Goal: Task Accomplishment & Management: Use online tool/utility

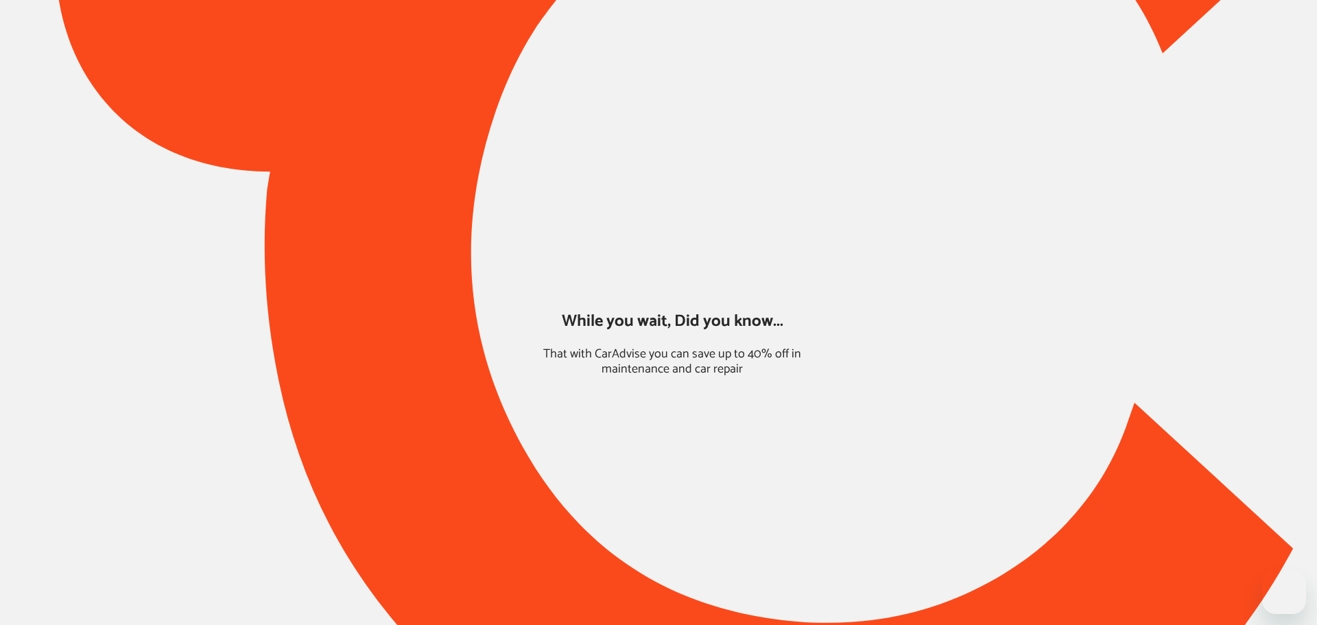
type input "*****"
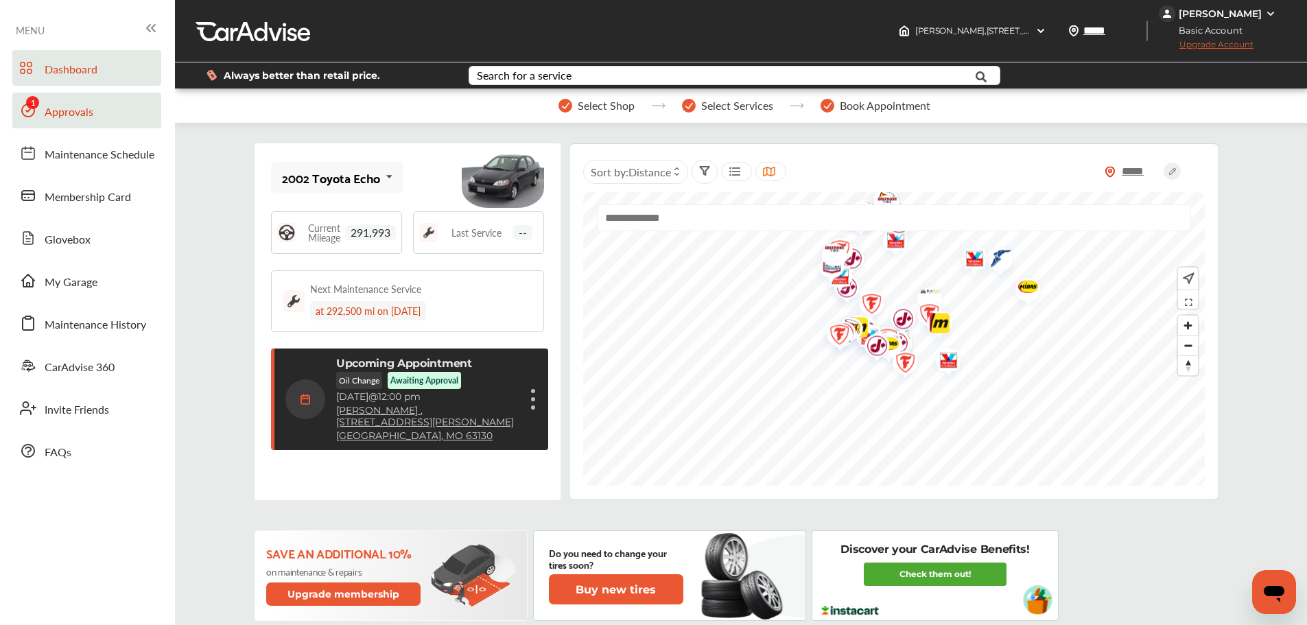
click at [106, 115] on link "Approvals" at bounding box center [86, 111] width 149 height 36
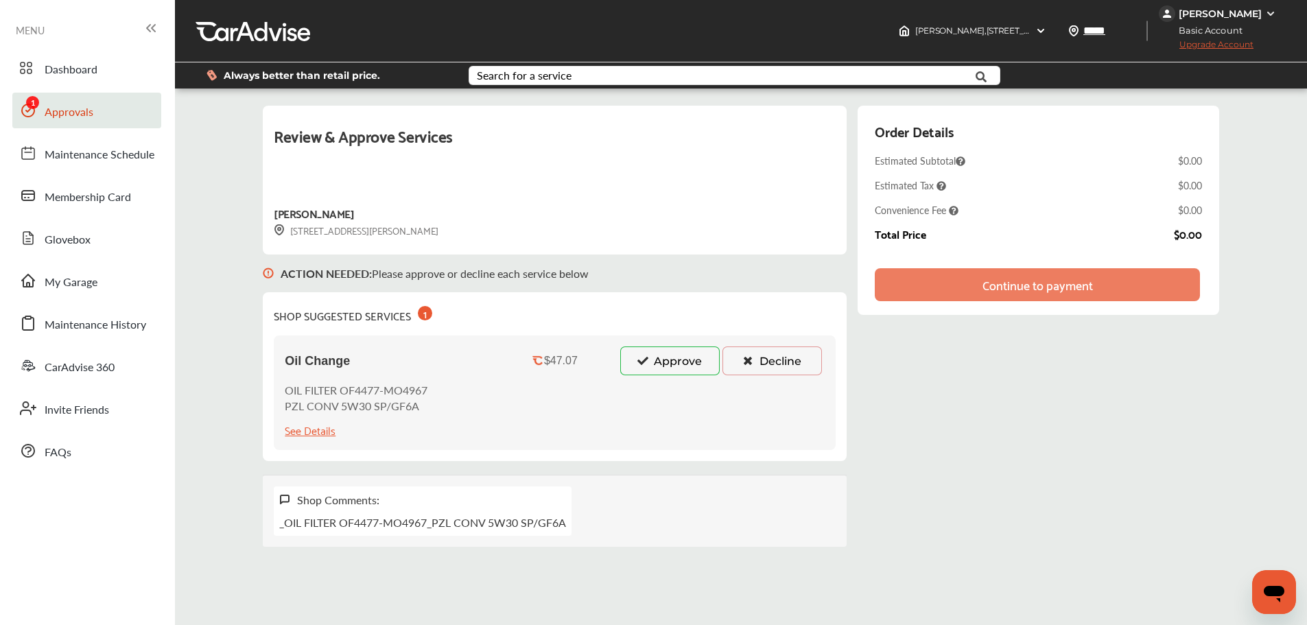
click at [697, 365] on button "Approve" at bounding box center [669, 360] width 99 height 29
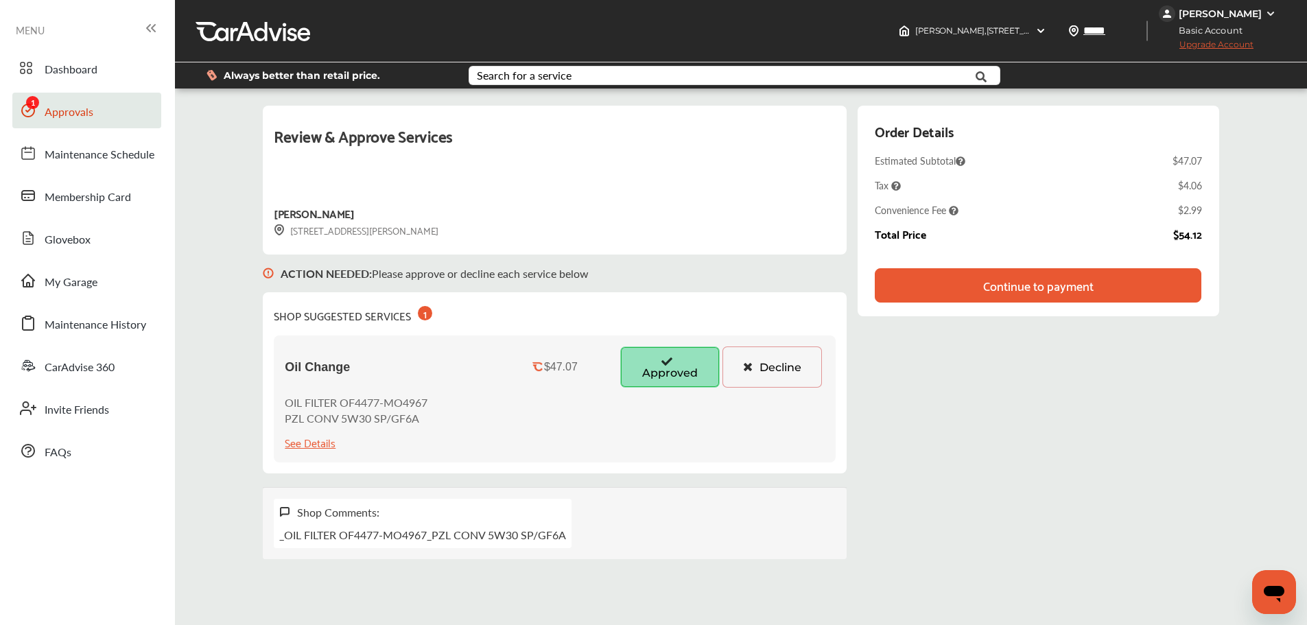
click at [1018, 286] on div "Continue to payment" at bounding box center [1038, 285] width 110 height 14
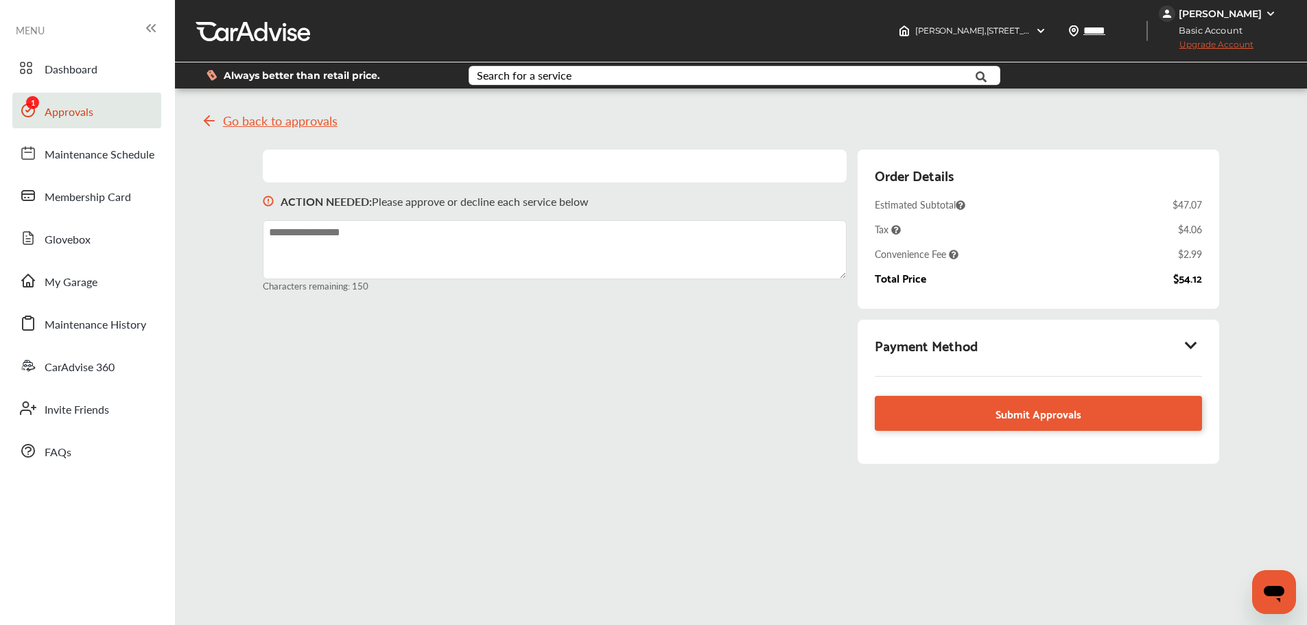
click at [1199, 340] on icon at bounding box center [1191, 345] width 16 height 14
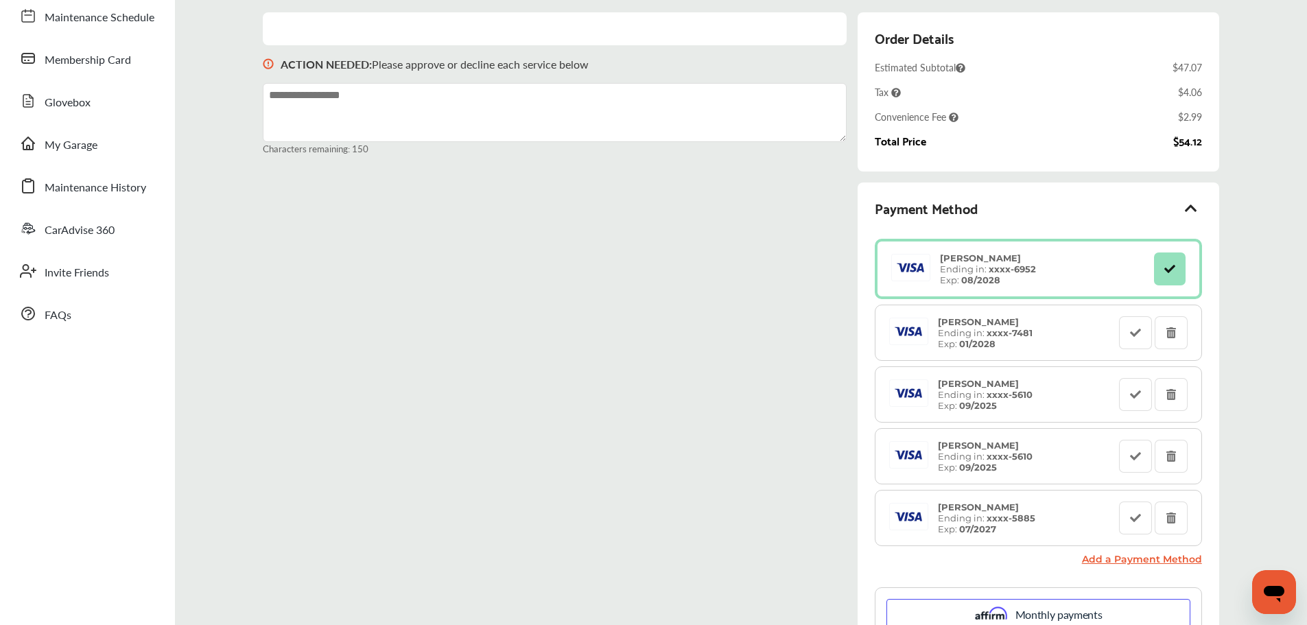
scroll to position [412, 0]
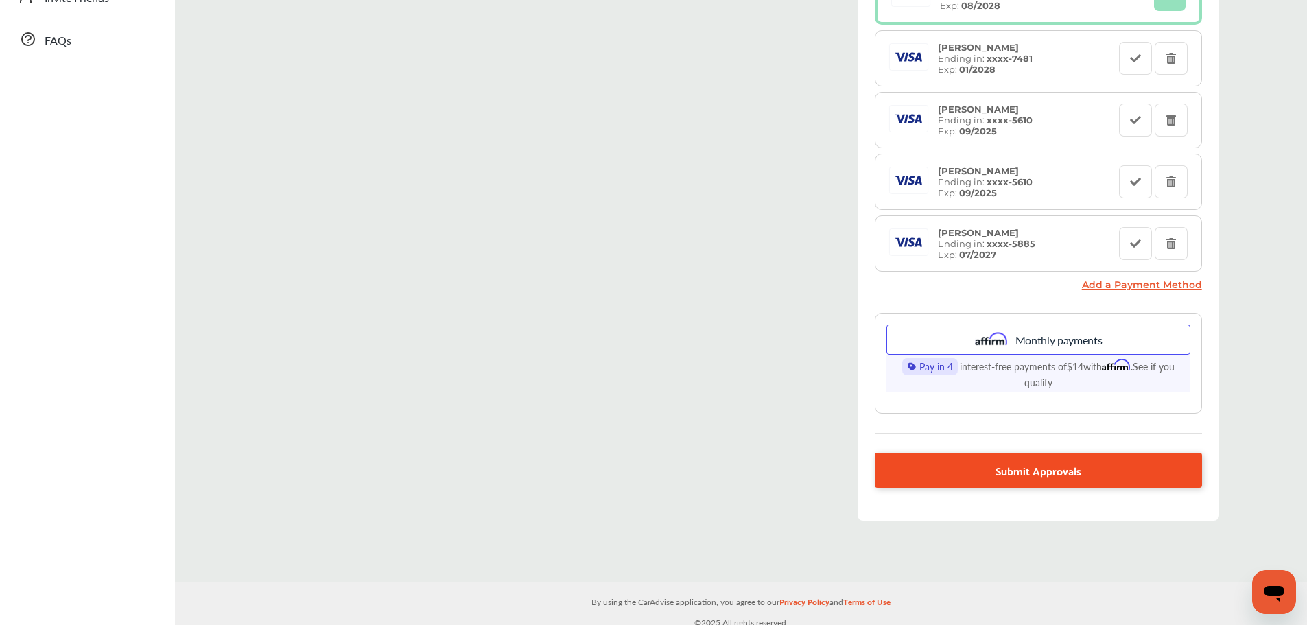
click at [1000, 469] on span "Submit Approvals" at bounding box center [1038, 470] width 86 height 19
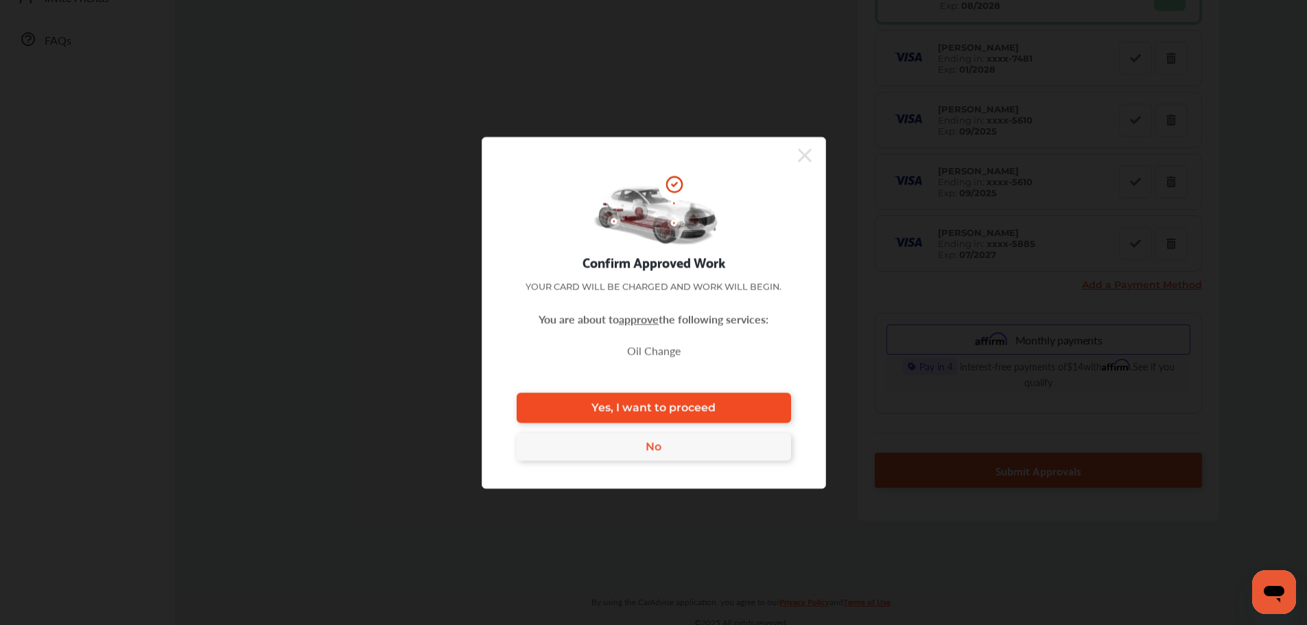
click at [667, 400] on link "Yes, I want to proceed" at bounding box center [654, 407] width 274 height 30
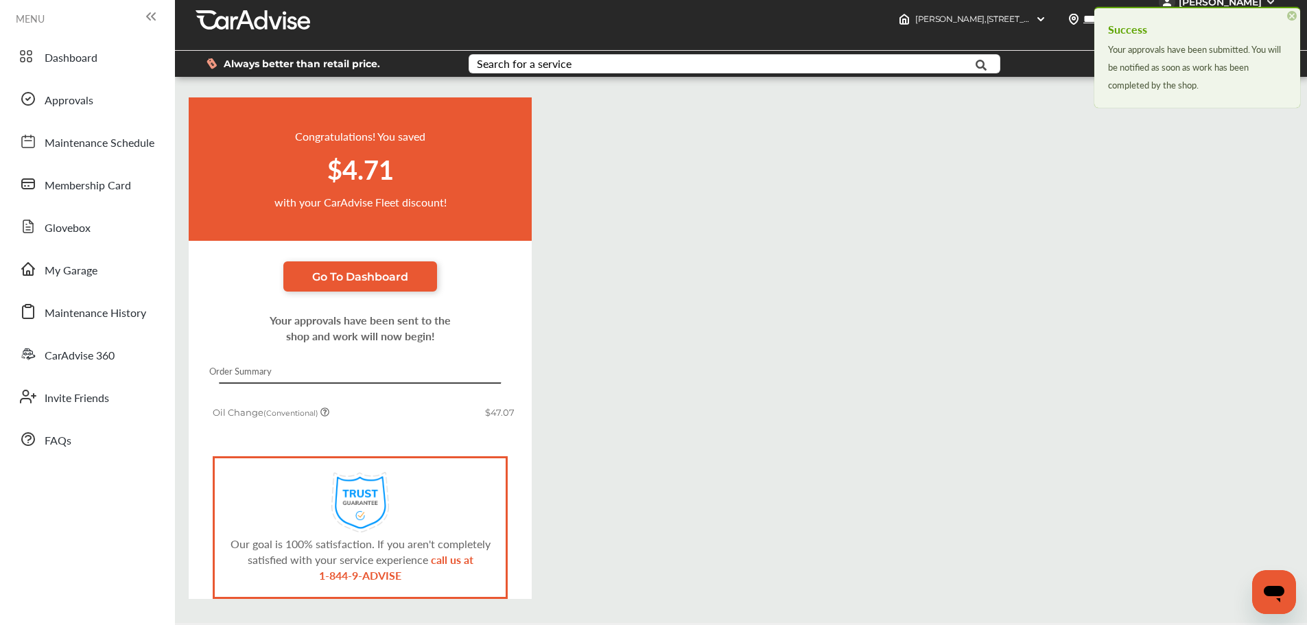
scroll to position [60, 0]
